Goal: Transaction & Acquisition: Purchase product/service

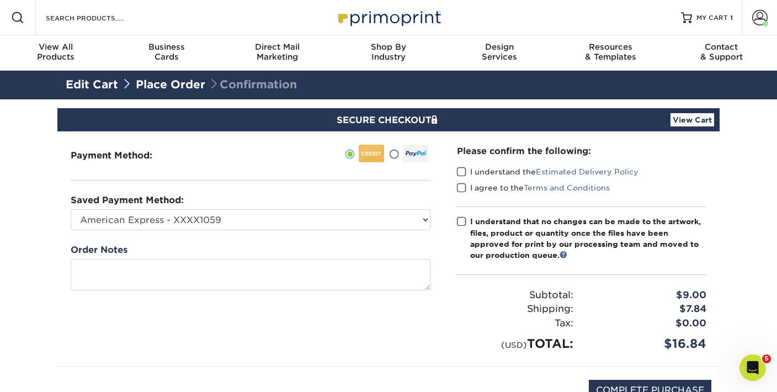
click at [463, 171] on span at bounding box center [461, 172] width 9 height 10
click at [0, 0] on input "I understand the Estimated Delivery Policy" at bounding box center [0, 0] width 0 height 0
click at [463, 186] on span at bounding box center [461, 188] width 9 height 10
click at [0, 0] on input "I agree to the Terms and Conditions" at bounding box center [0, 0] width 0 height 0
click at [463, 218] on span at bounding box center [461, 221] width 9 height 10
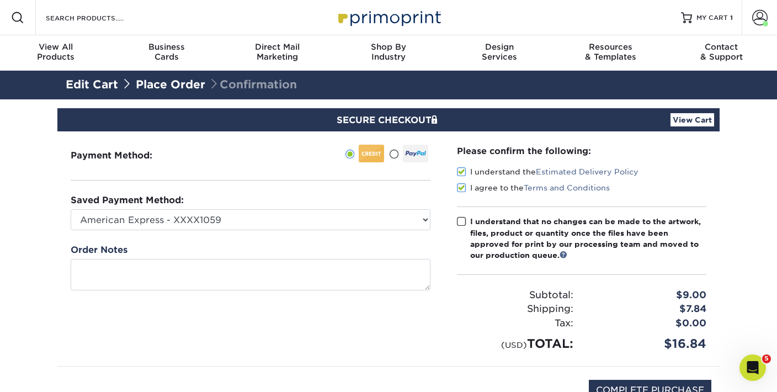
click at [0, 0] on input "I understand that no changes can be made to the artwork, files, product or quan…" at bounding box center [0, 0] width 0 height 0
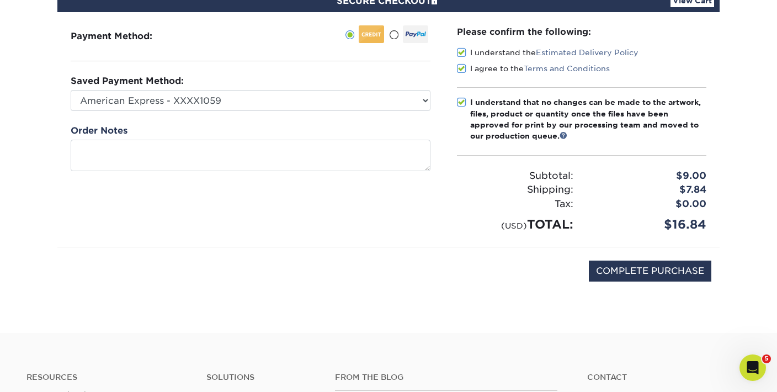
scroll to position [173, 0]
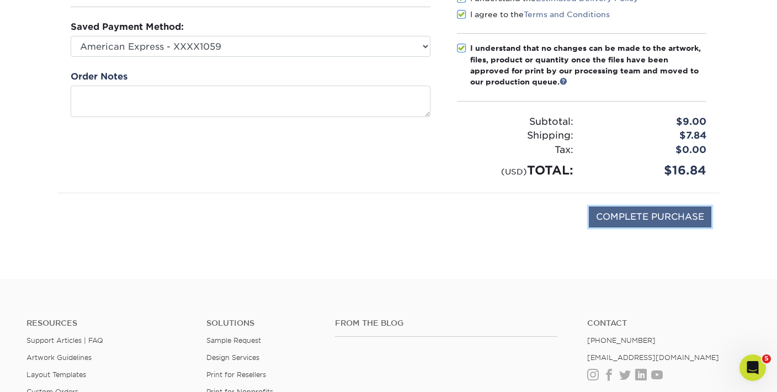
click at [646, 220] on input "COMPLETE PURCHASE" at bounding box center [650, 216] width 123 height 21
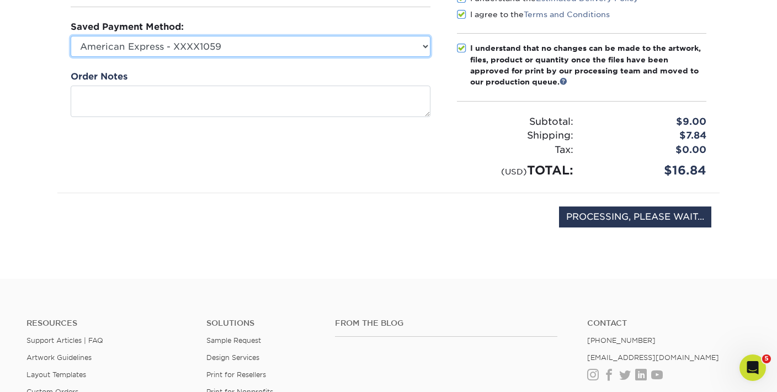
click at [392, 50] on select "American Express - XXXX1059 American Express - XXXX1016 American Express - XXXX…" at bounding box center [251, 46] width 360 height 21
type input "COMPLETE PURCHASE"
select select "72756"
click at [71, 36] on select "American Express - XXXX1059 American Express - XXXX1016 American Express - XXXX…" at bounding box center [251, 46] width 360 height 21
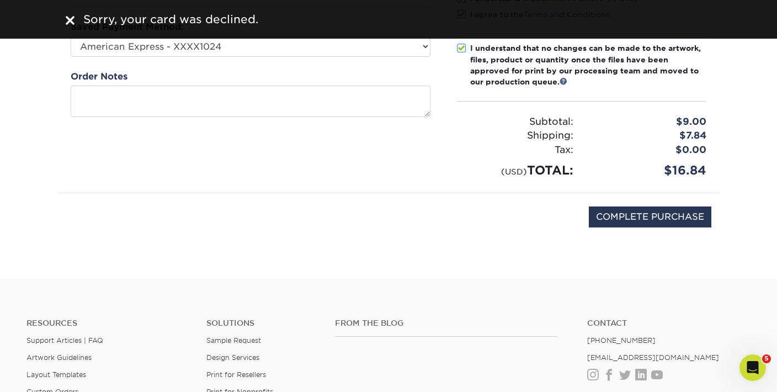
click at [69, 18] on img at bounding box center [70, 20] width 9 height 9
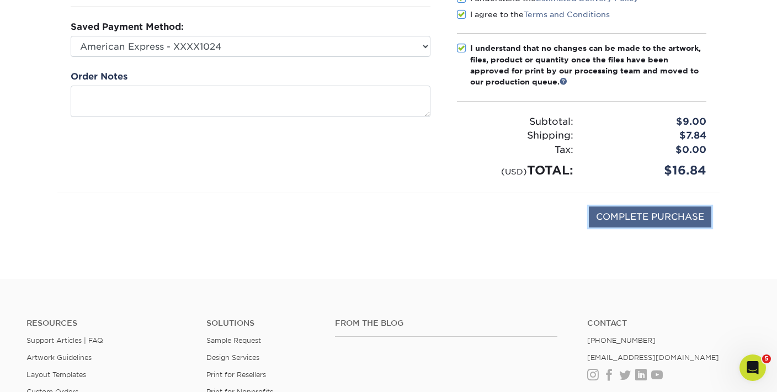
click at [616, 215] on input "COMPLETE PURCHASE" at bounding box center [650, 216] width 123 height 21
type input "PROCESSING, PLEASE WAIT..."
